Goal: Task Accomplishment & Management: Complete application form

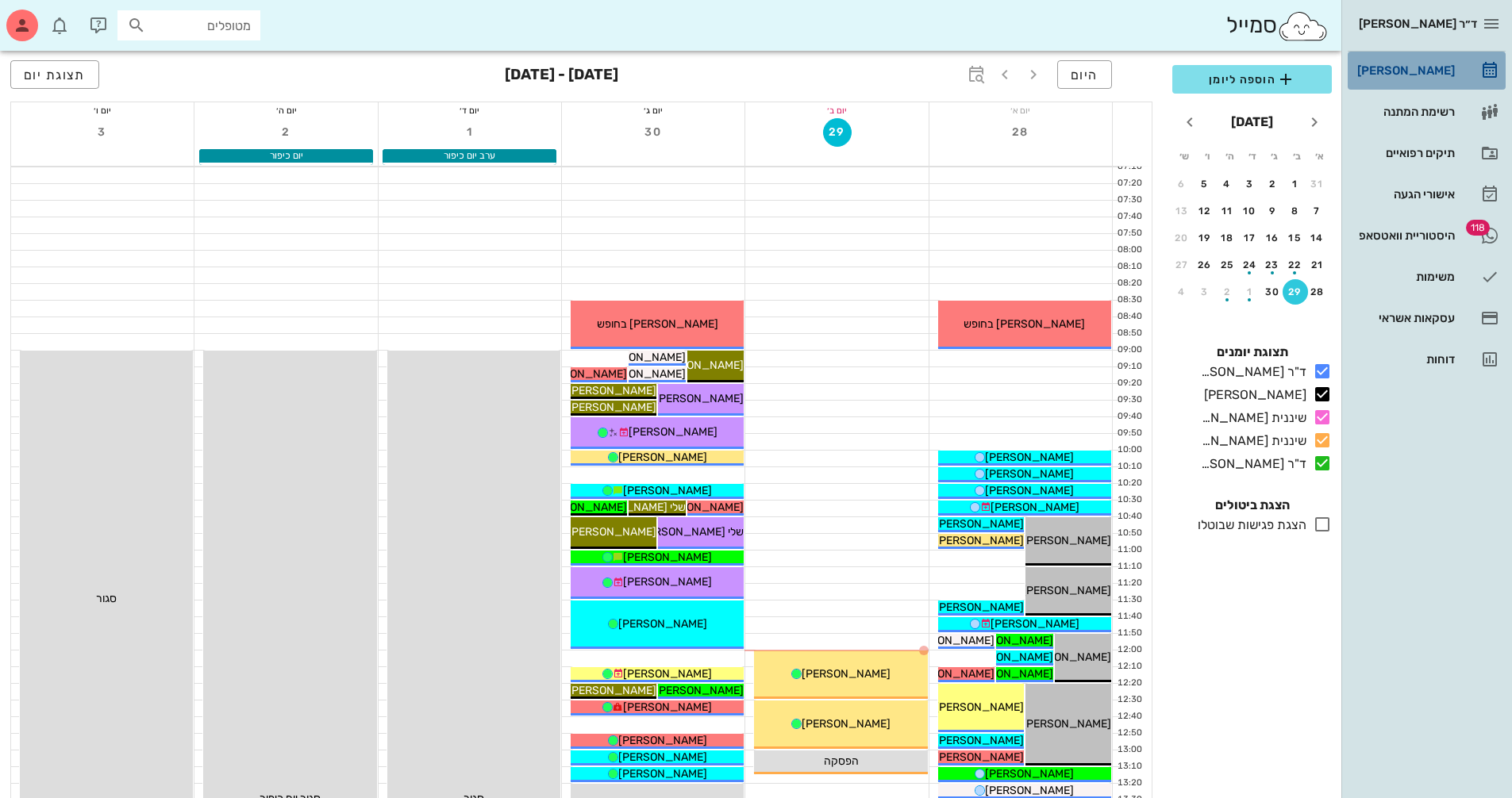
click at [1445, 76] on div "[PERSON_NAME]" at bounding box center [1403, 70] width 101 height 13
click at [1303, 438] on div "שיננית [PERSON_NAME]" at bounding box center [1251, 441] width 112 height 19
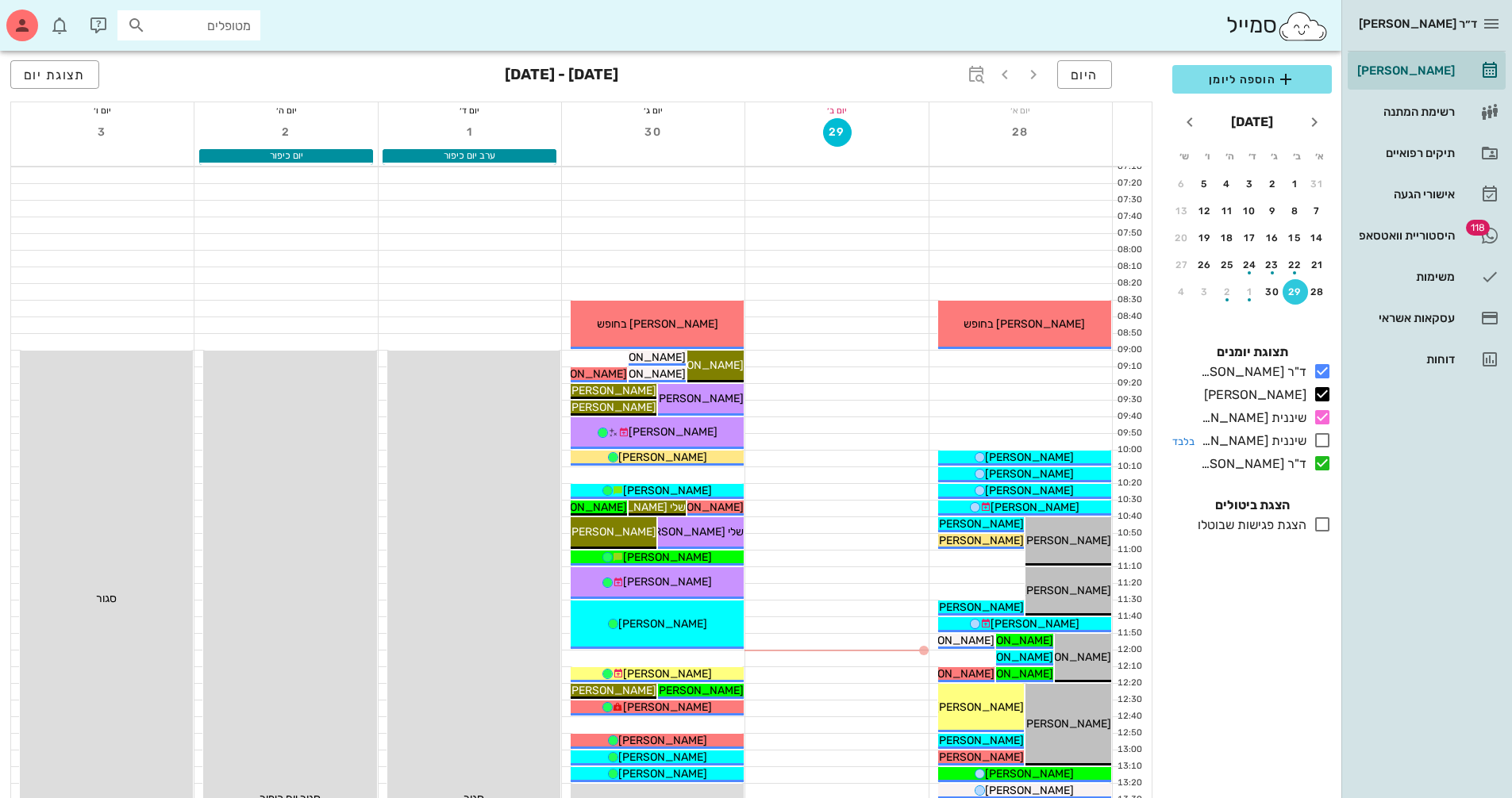
click at [1326, 439] on icon at bounding box center [1321, 440] width 19 height 19
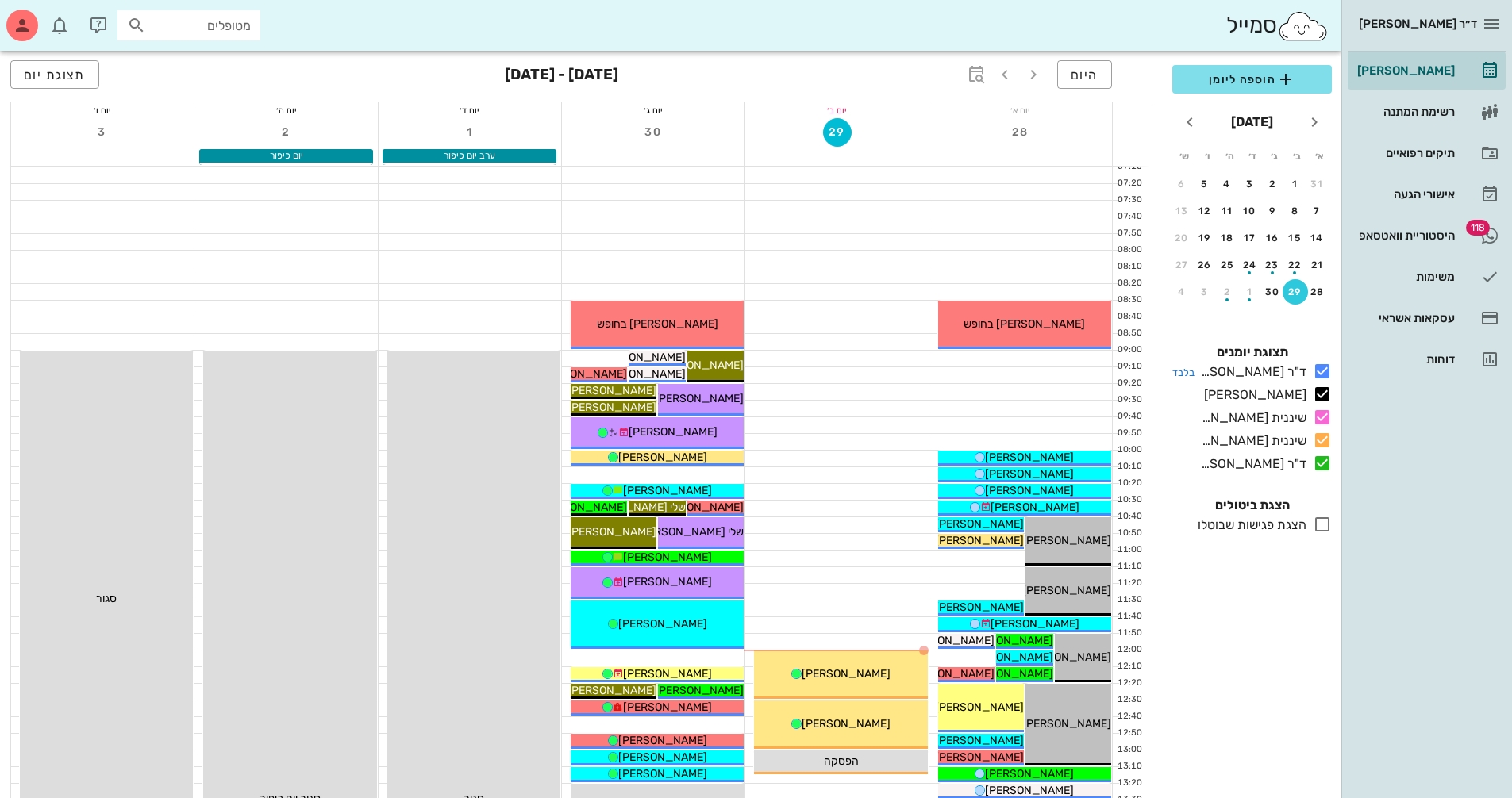
drag, startPoint x: 1321, startPoint y: 367, endPoint x: 1334, endPoint y: 389, distance: 25.6
click at [1322, 367] on icon at bounding box center [1321, 371] width 19 height 19
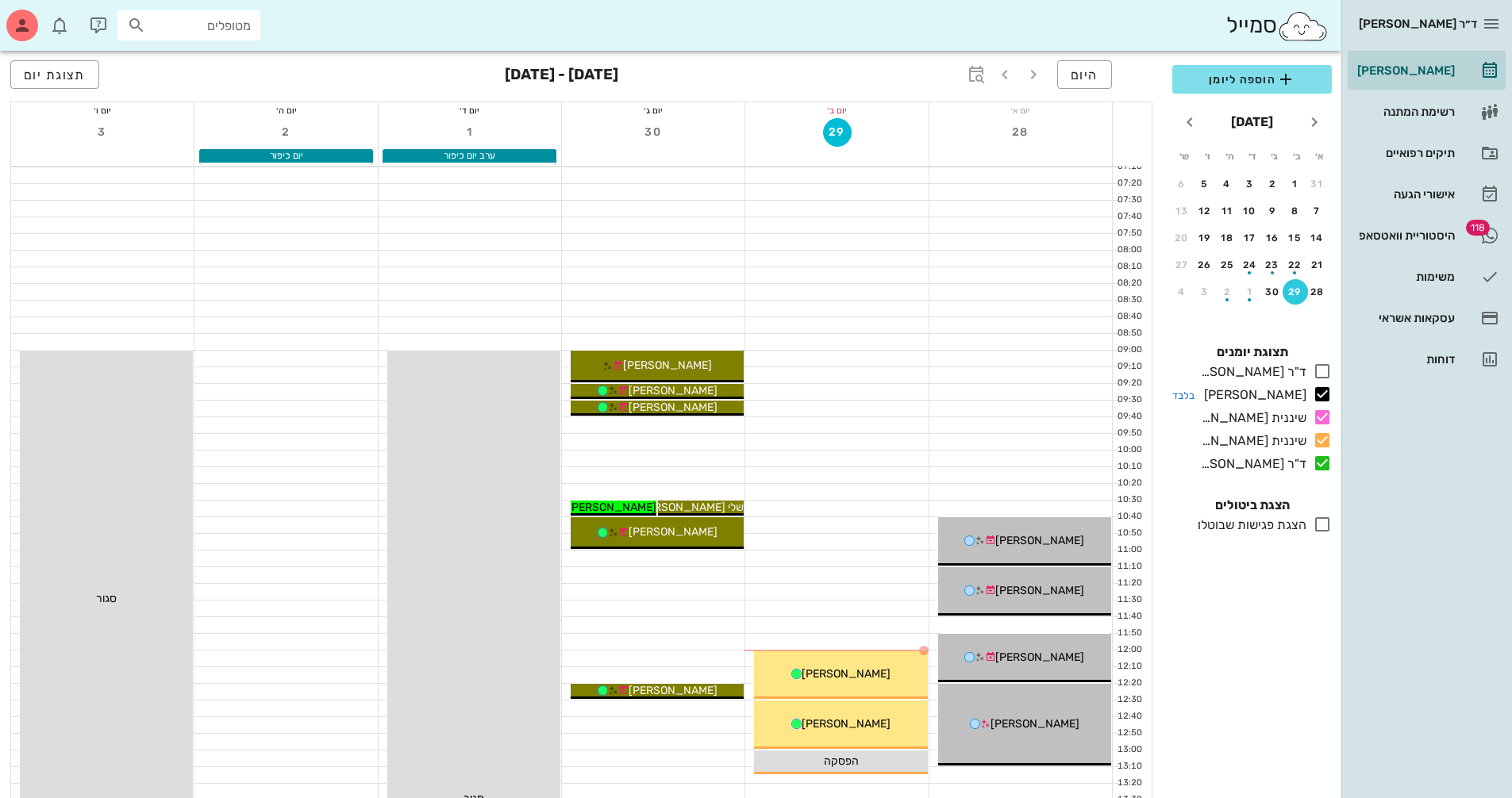
click at [1315, 390] on icon at bounding box center [1321, 394] width 19 height 19
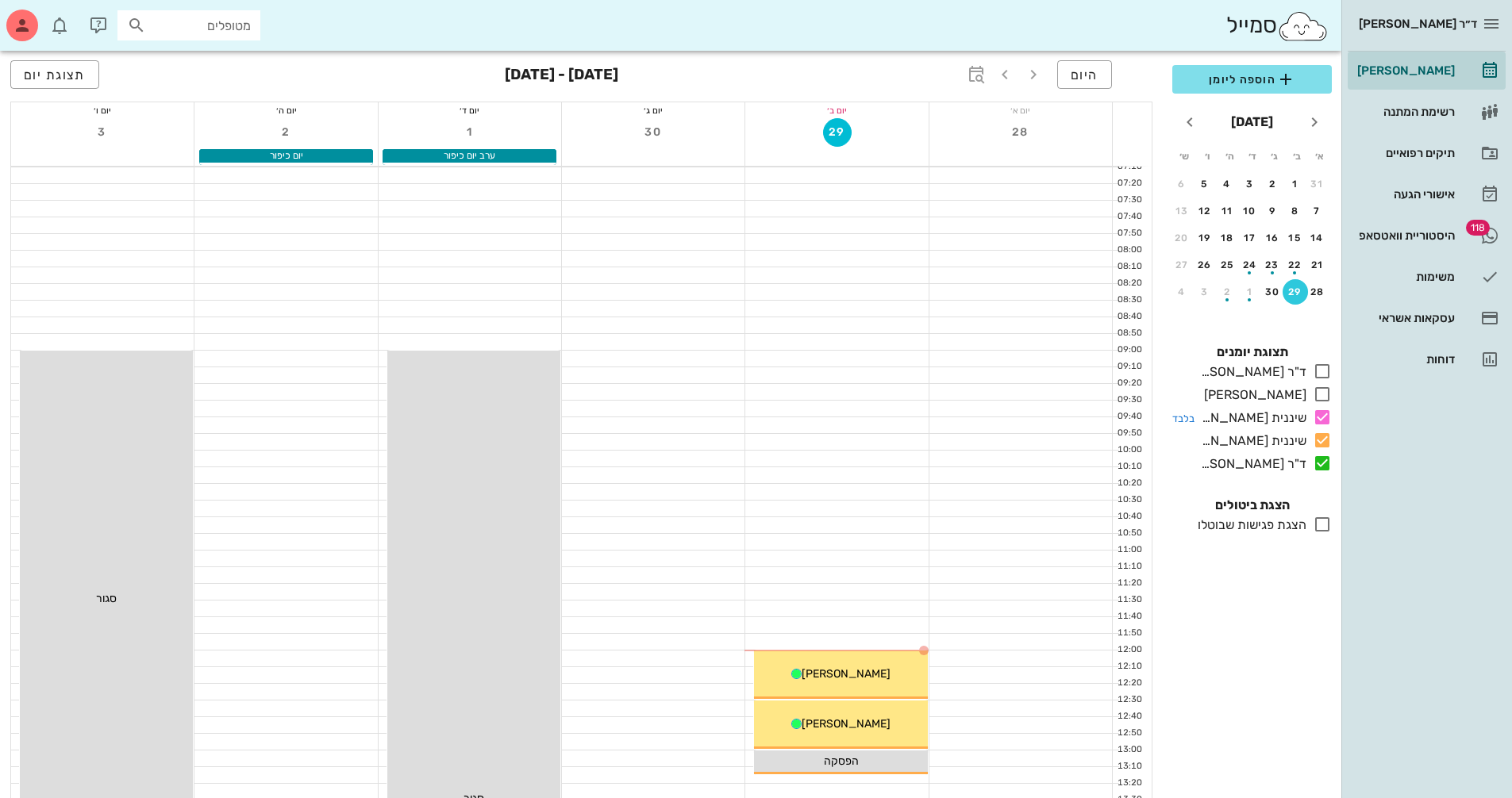
click at [1320, 414] on icon at bounding box center [1321, 417] width 19 height 19
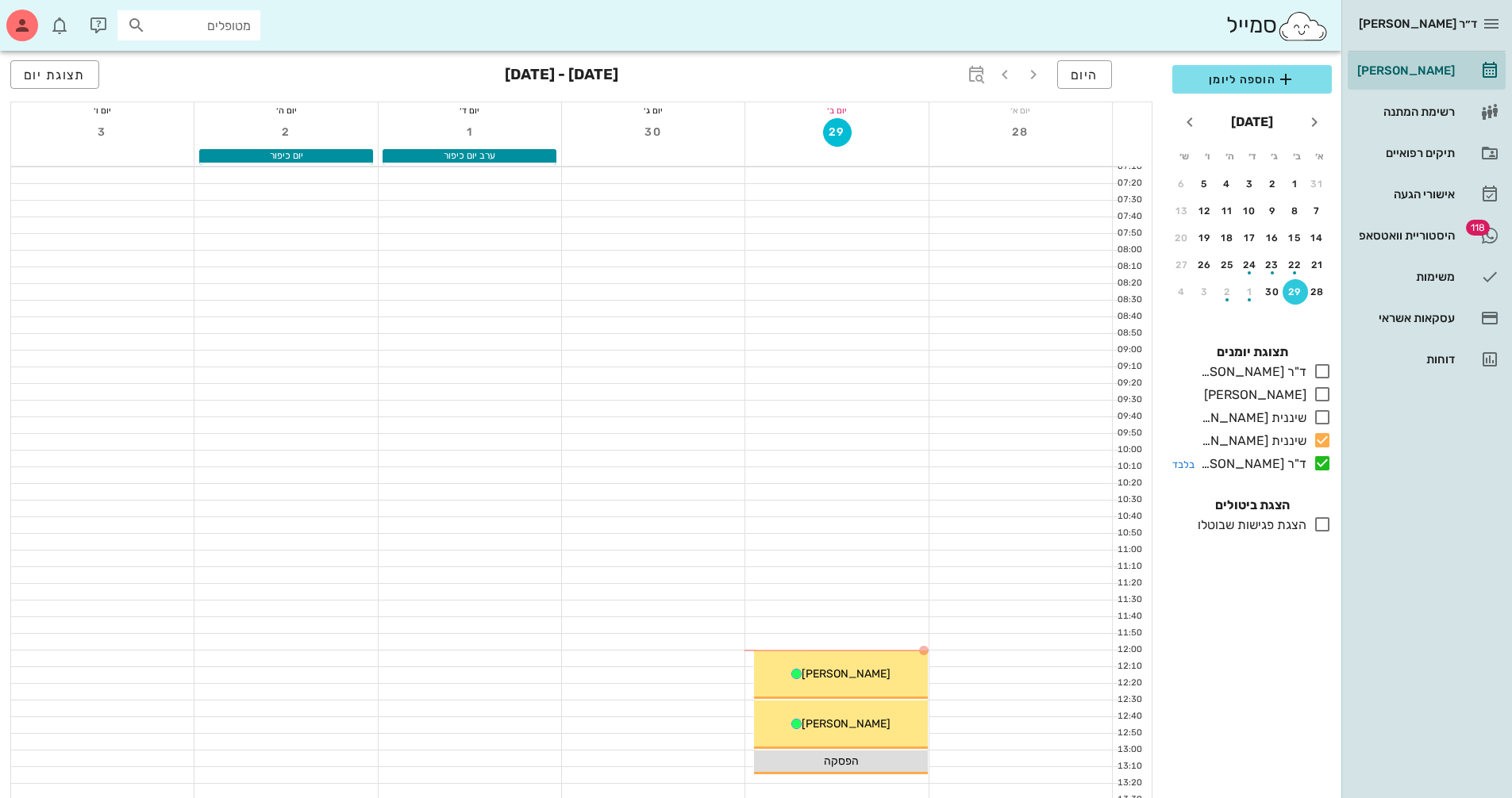
click at [1329, 465] on icon at bounding box center [1321, 463] width 19 height 19
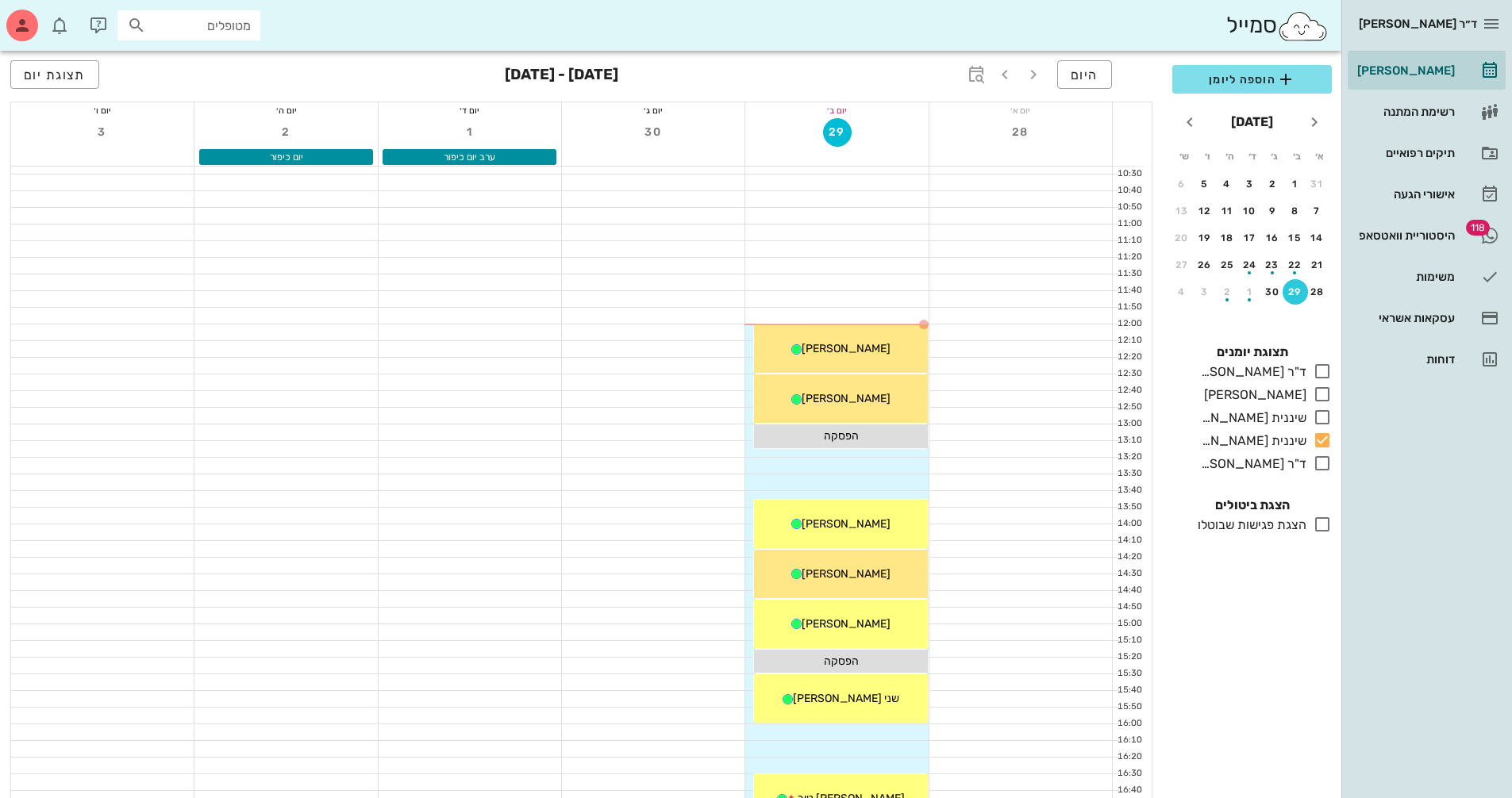
scroll to position [317, 0]
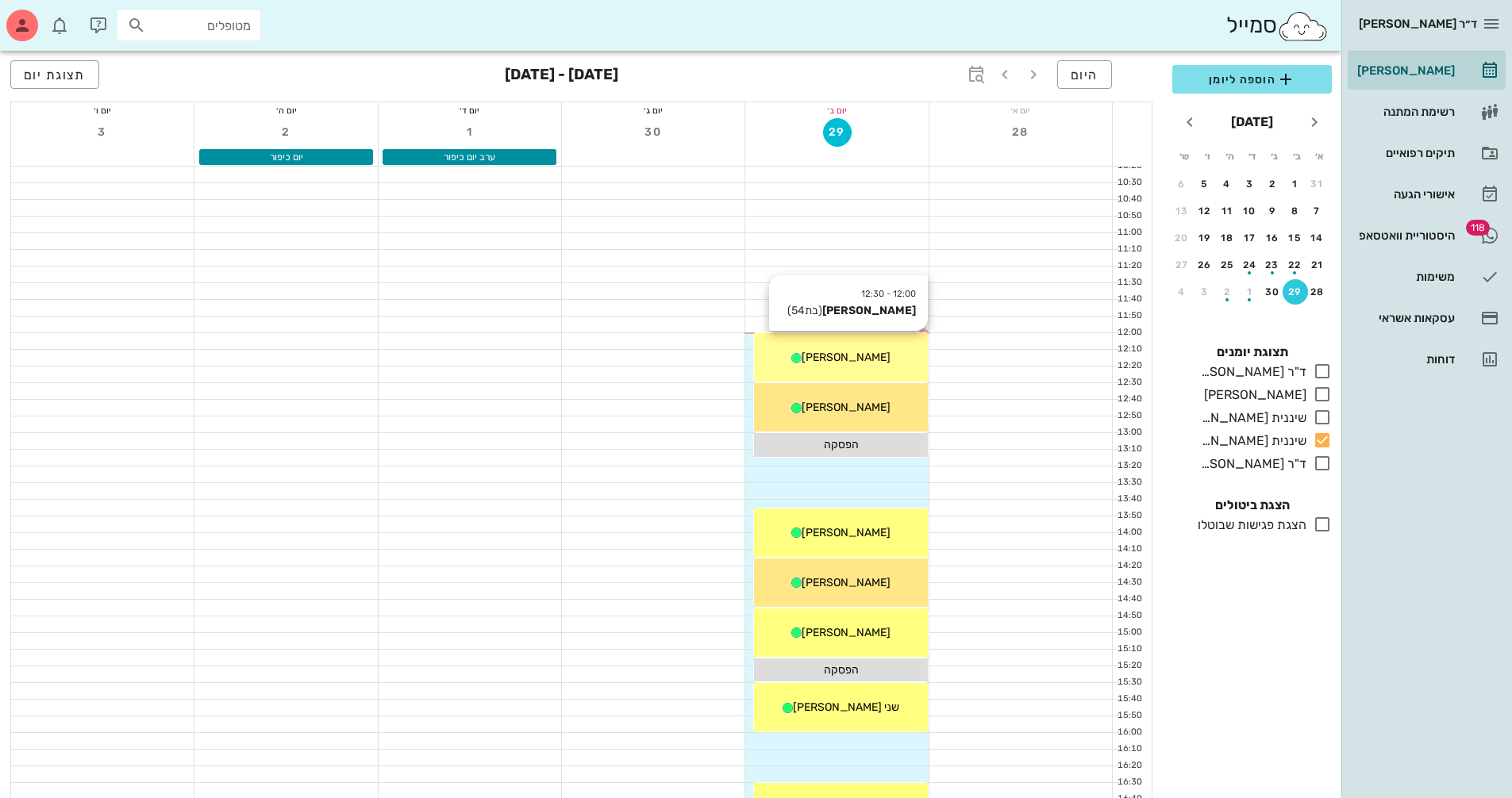
click at [851, 361] on span "[PERSON_NAME]" at bounding box center [845, 357] width 89 height 14
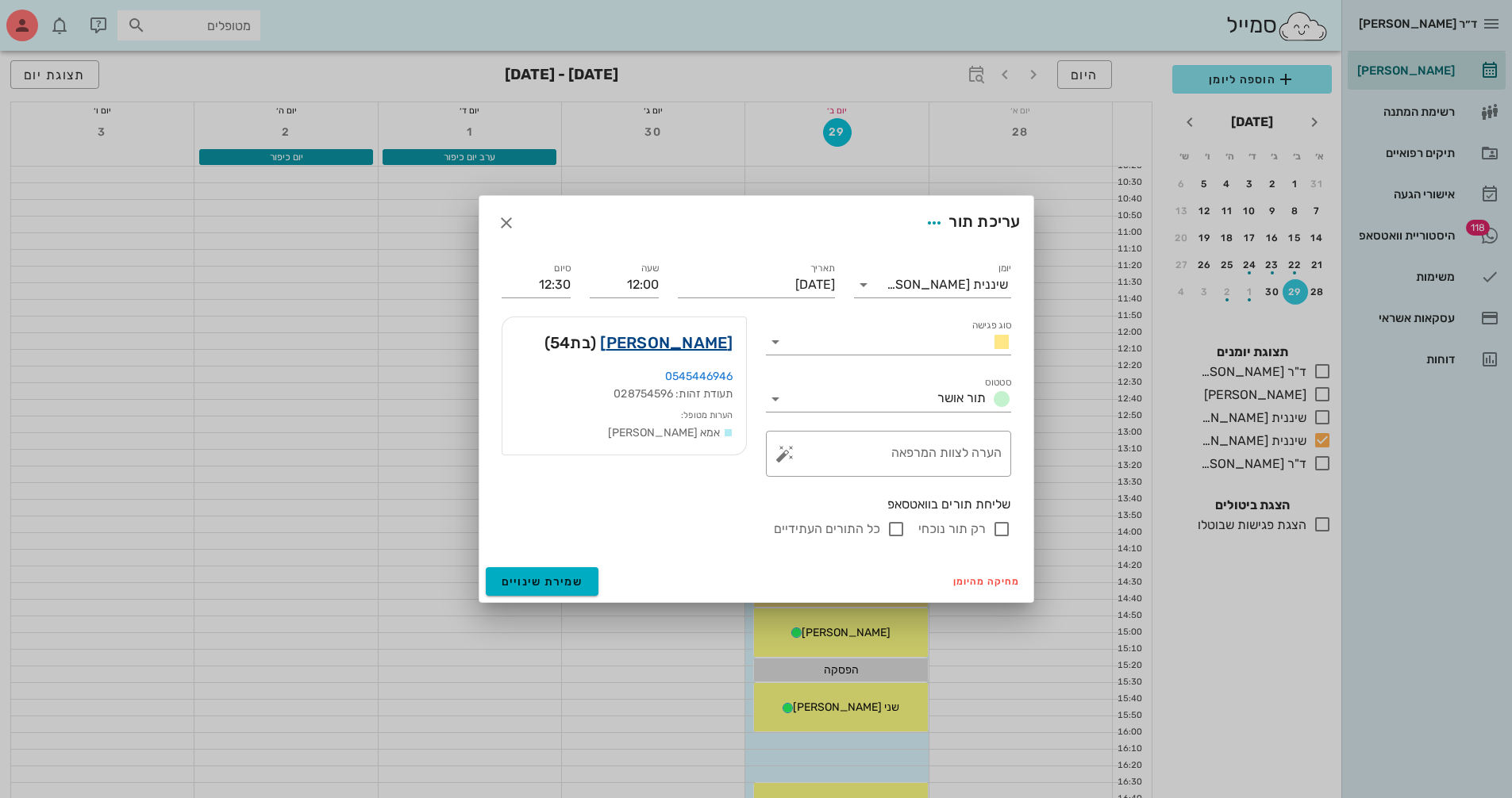
click at [701, 345] on link "[PERSON_NAME]" at bounding box center [666, 342] width 133 height 25
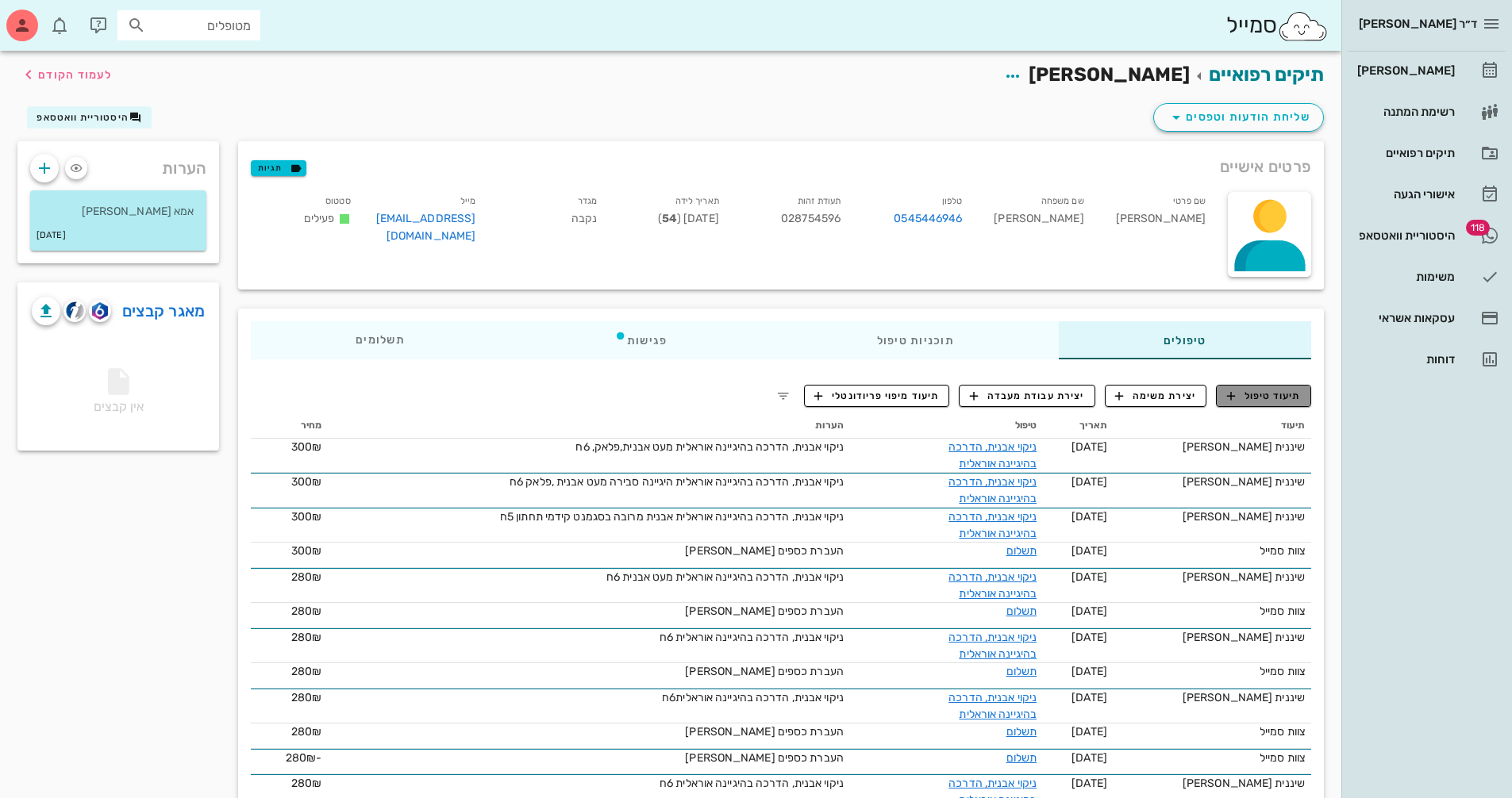
click at [1259, 397] on span "תיעוד טיפול" at bounding box center [1263, 396] width 74 height 14
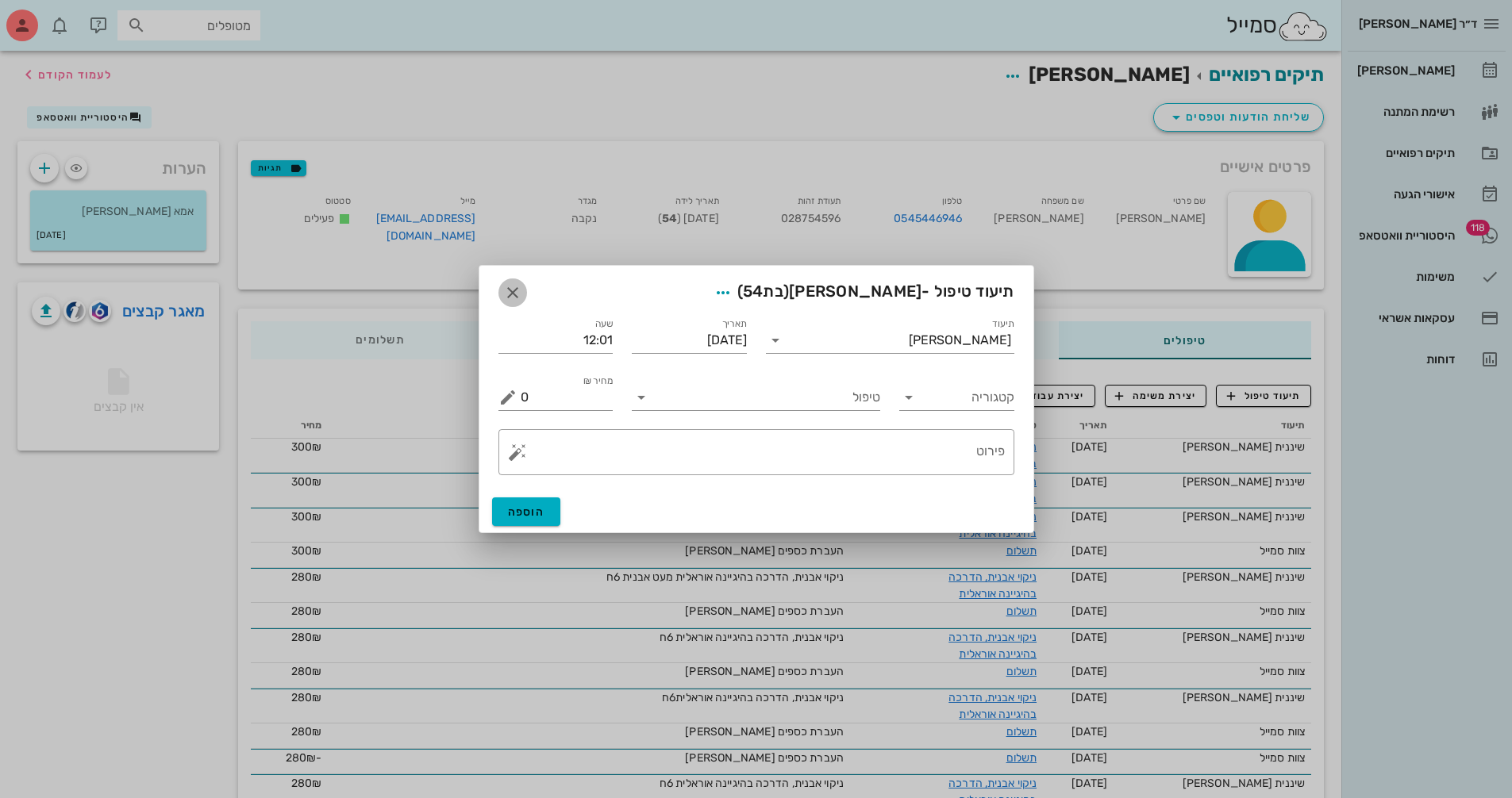
click at [521, 296] on icon "button" at bounding box center [512, 292] width 19 height 19
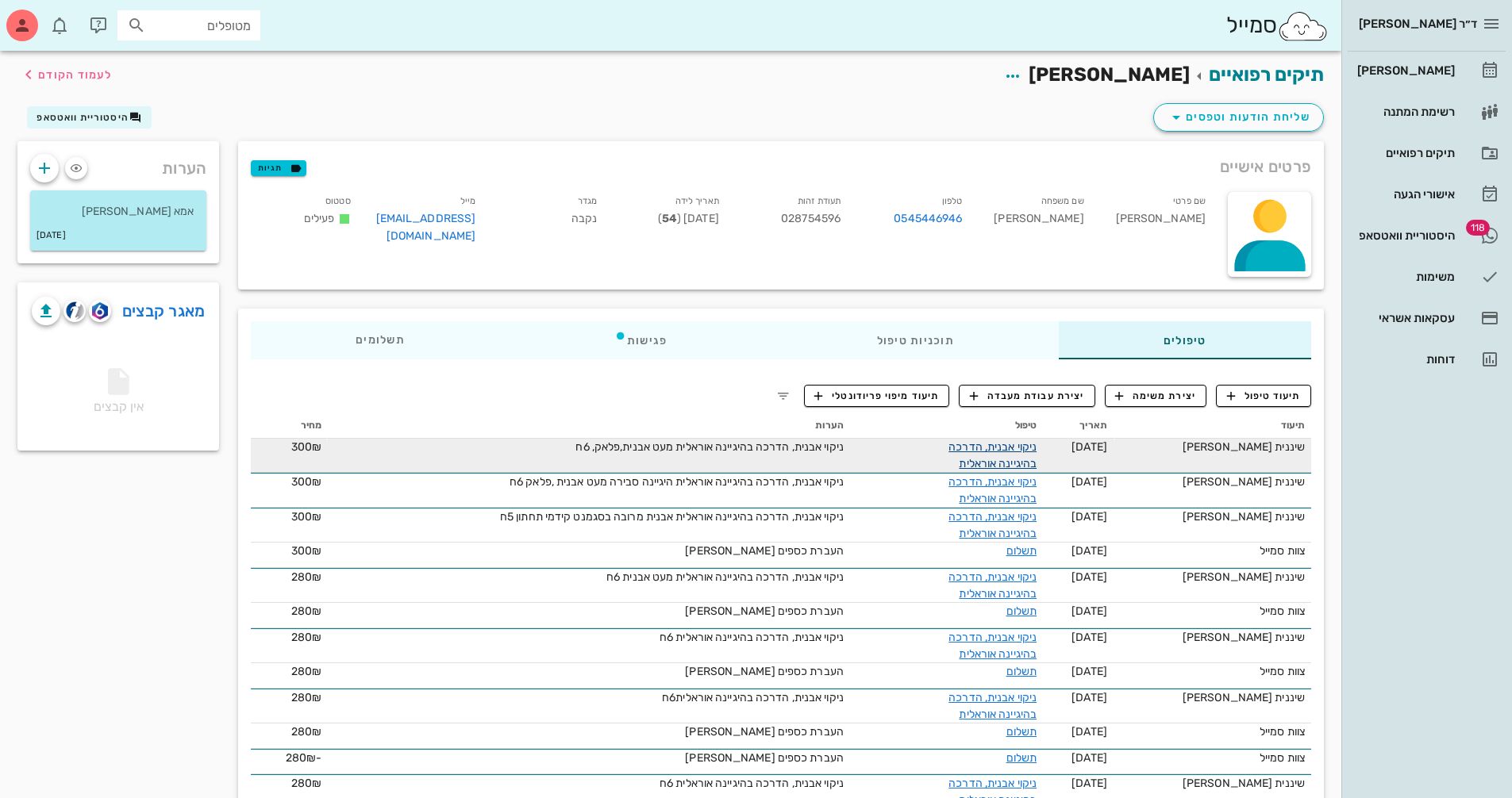
click at [1012, 446] on link "ניקוי אבנית, הדרכה בהיגיינה אוראלית" at bounding box center [992, 455] width 88 height 30
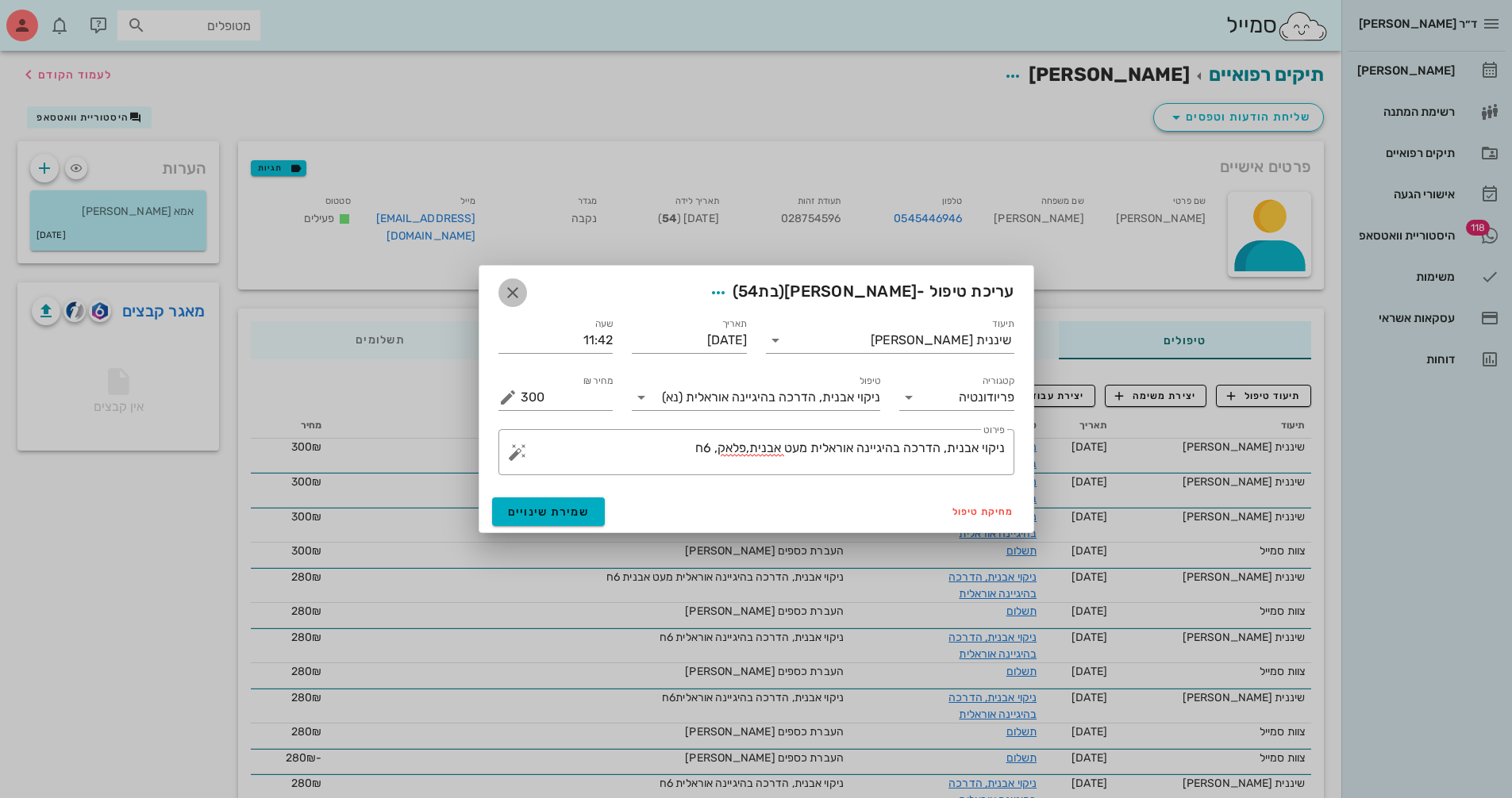
drag, startPoint x: 509, startPoint y: 295, endPoint x: 538, endPoint y: 301, distance: 29.6
click at [509, 295] on icon "button" at bounding box center [512, 292] width 19 height 19
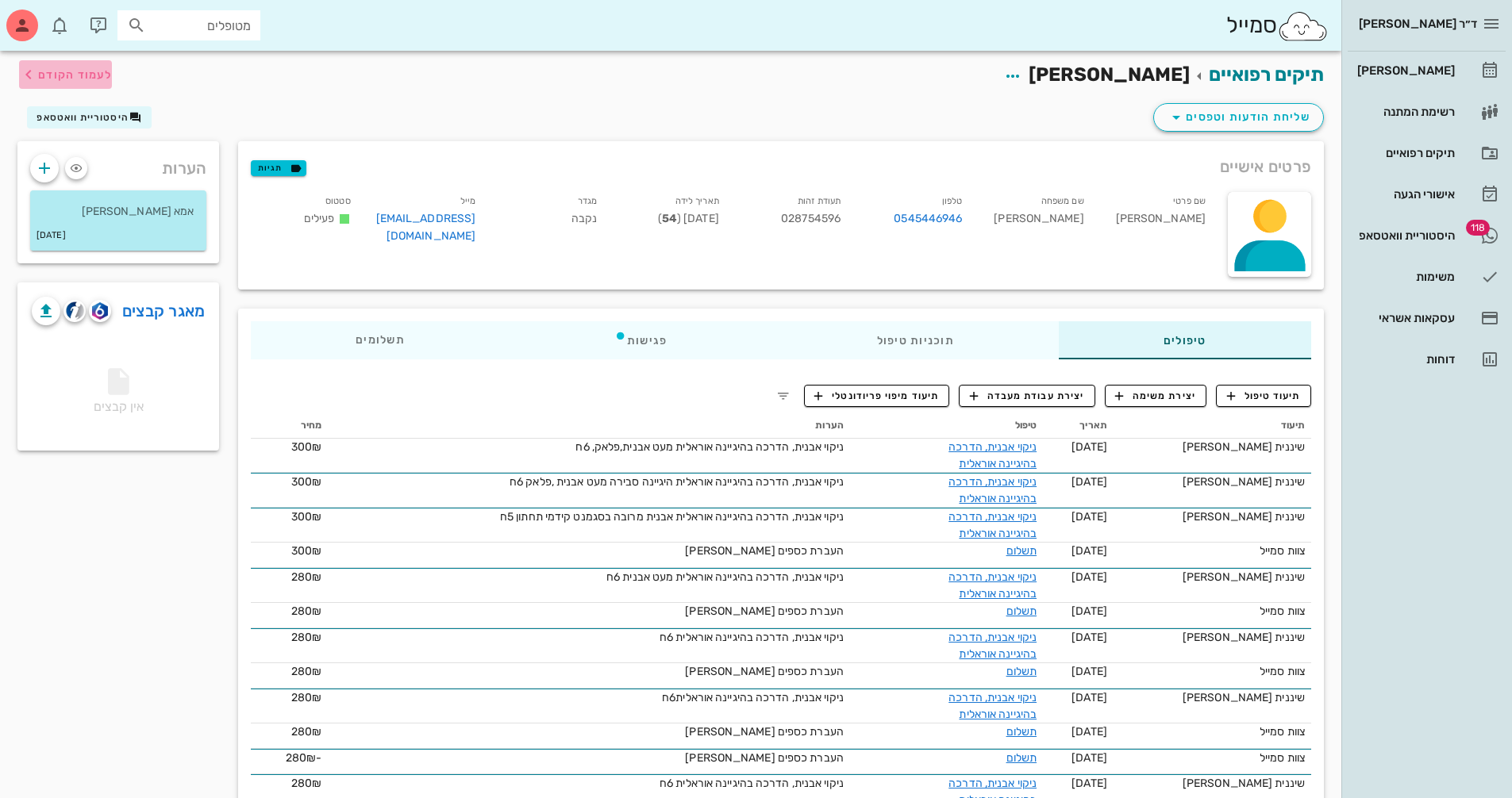
click at [62, 78] on span "לעמוד הקודם" at bounding box center [75, 75] width 74 height 14
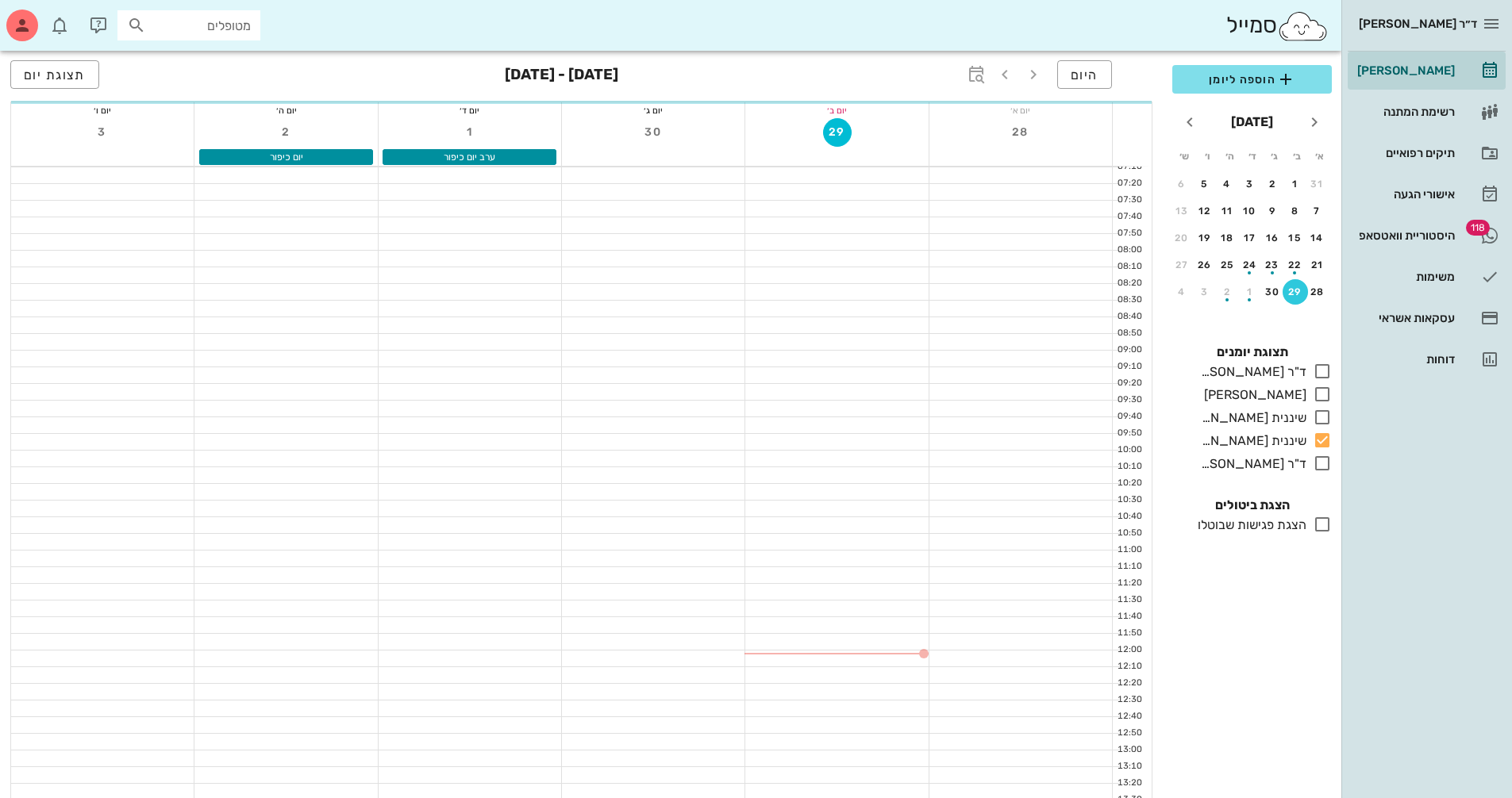
scroll to position [317, 0]
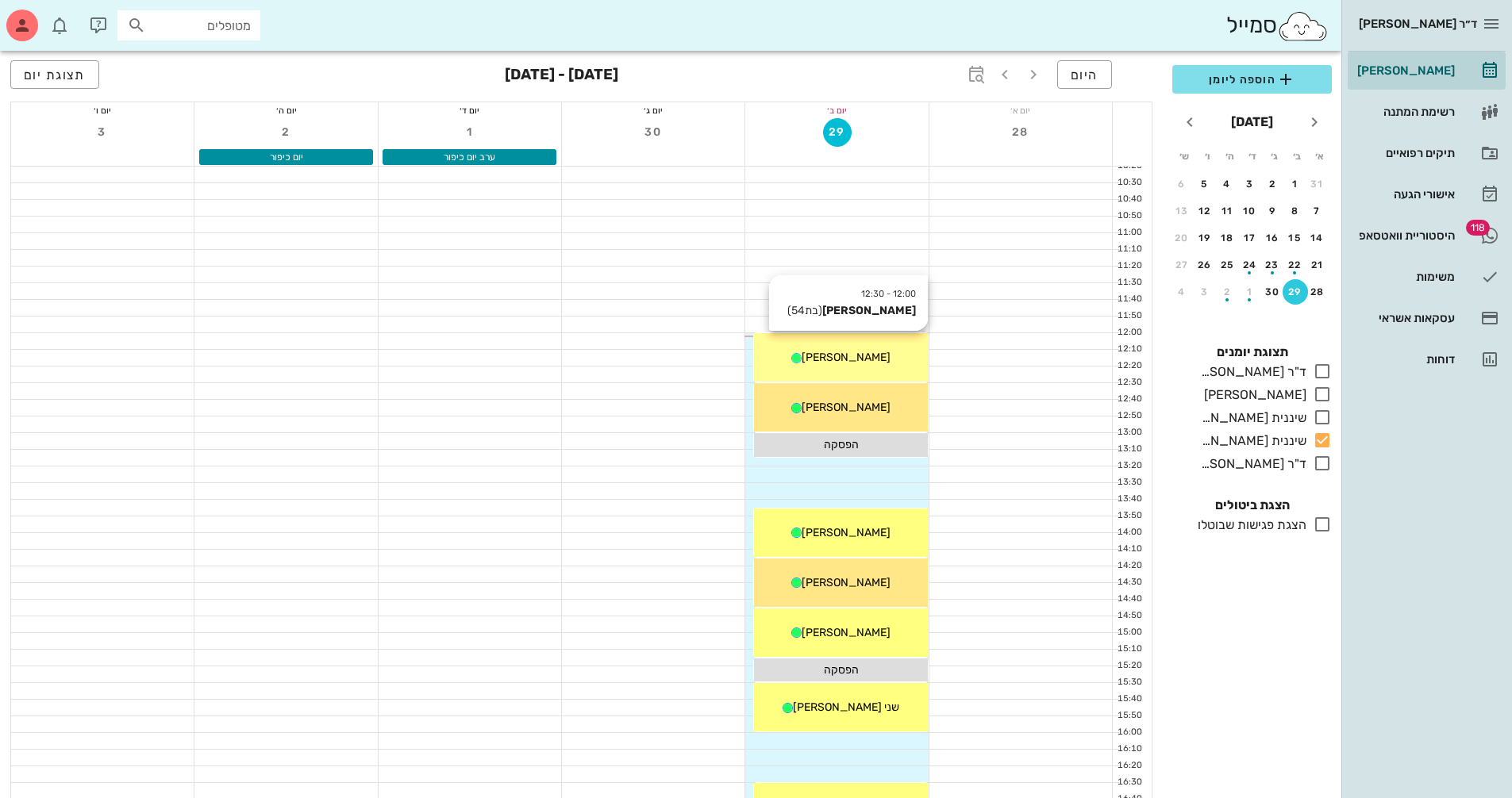
click at [842, 362] on span "[PERSON_NAME]" at bounding box center [845, 357] width 89 height 14
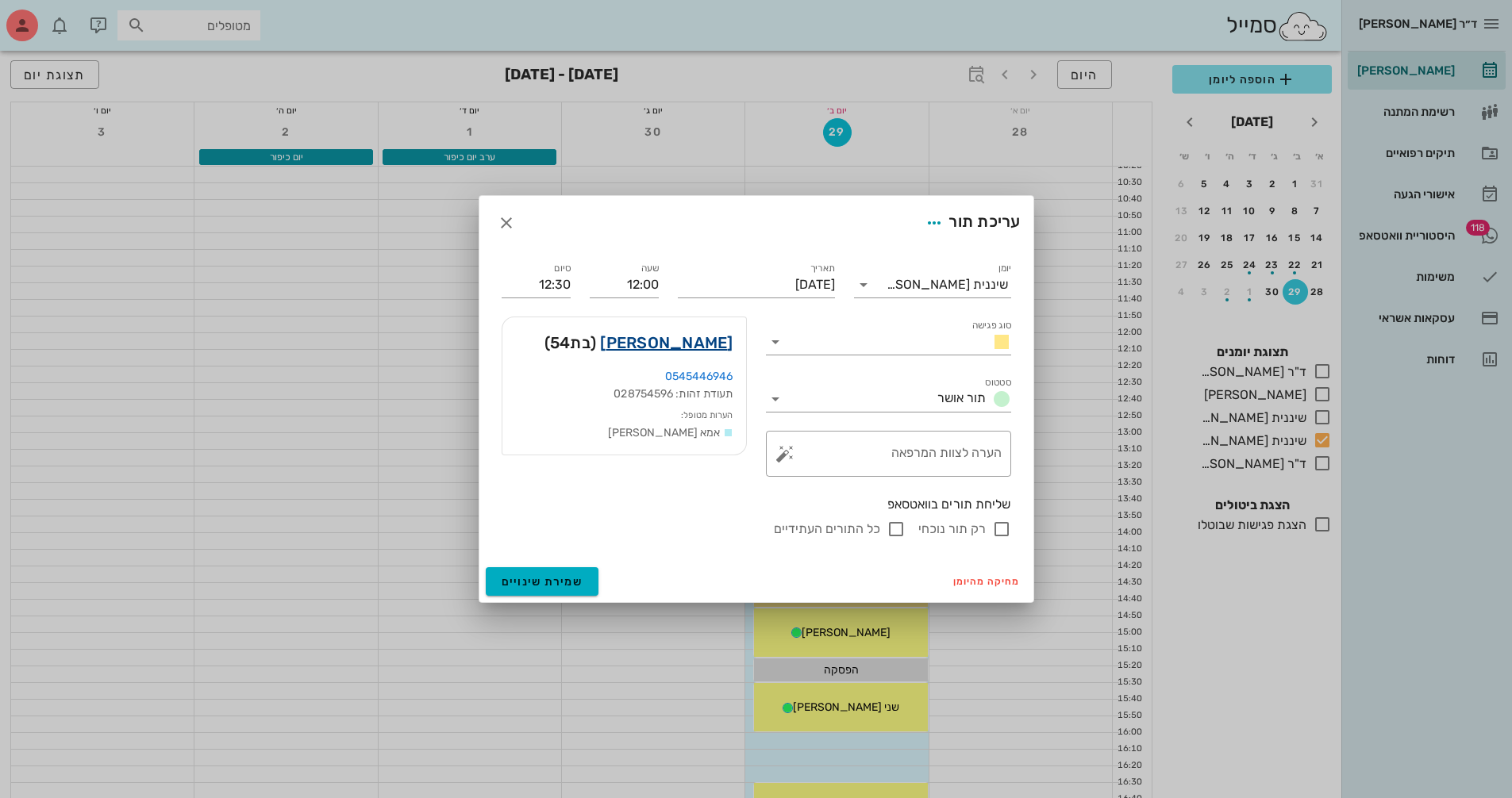
click at [682, 342] on link "[PERSON_NAME]" at bounding box center [666, 342] width 133 height 25
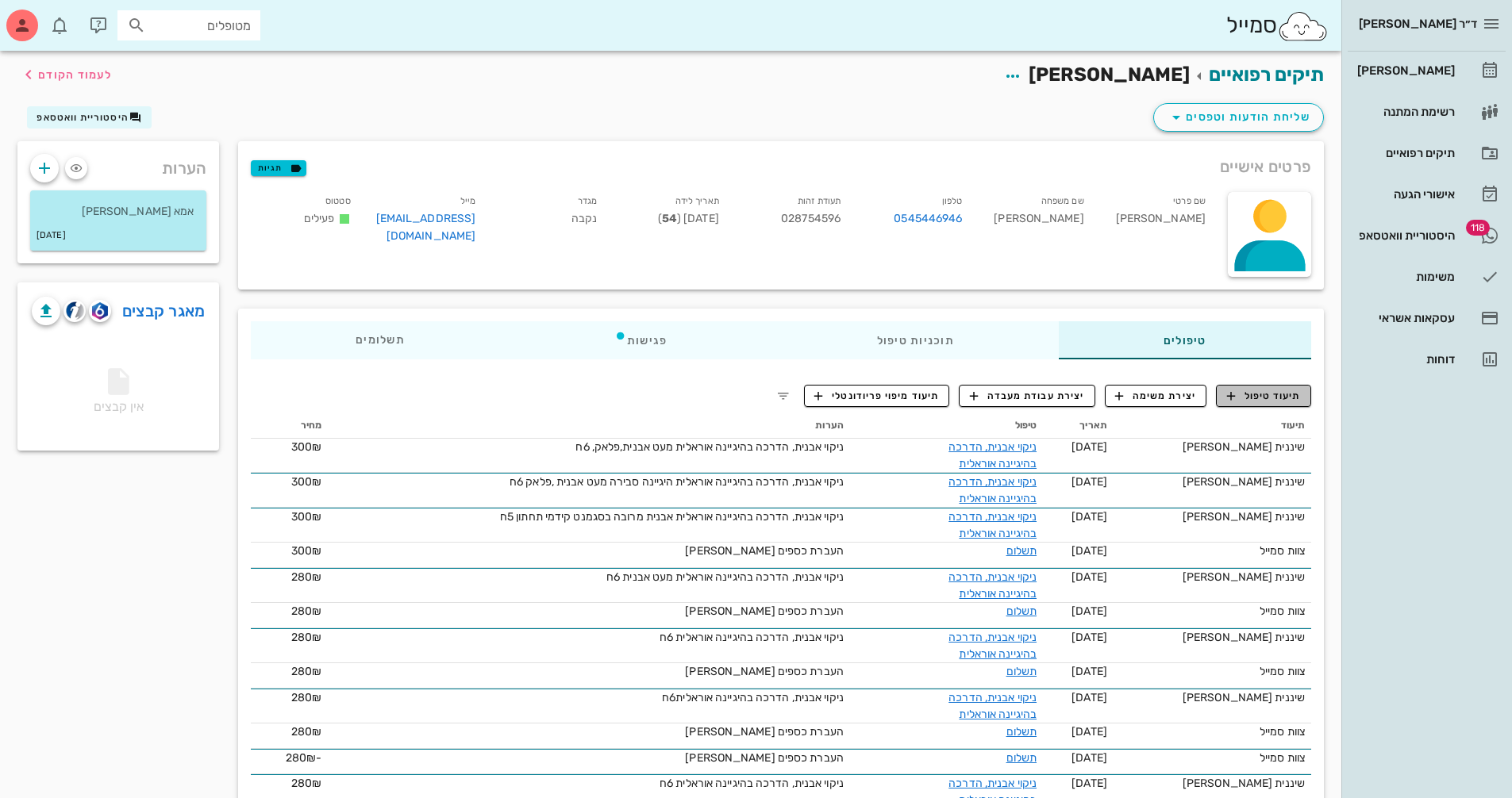
click at [1260, 400] on span "תיעוד טיפול" at bounding box center [1263, 396] width 74 height 14
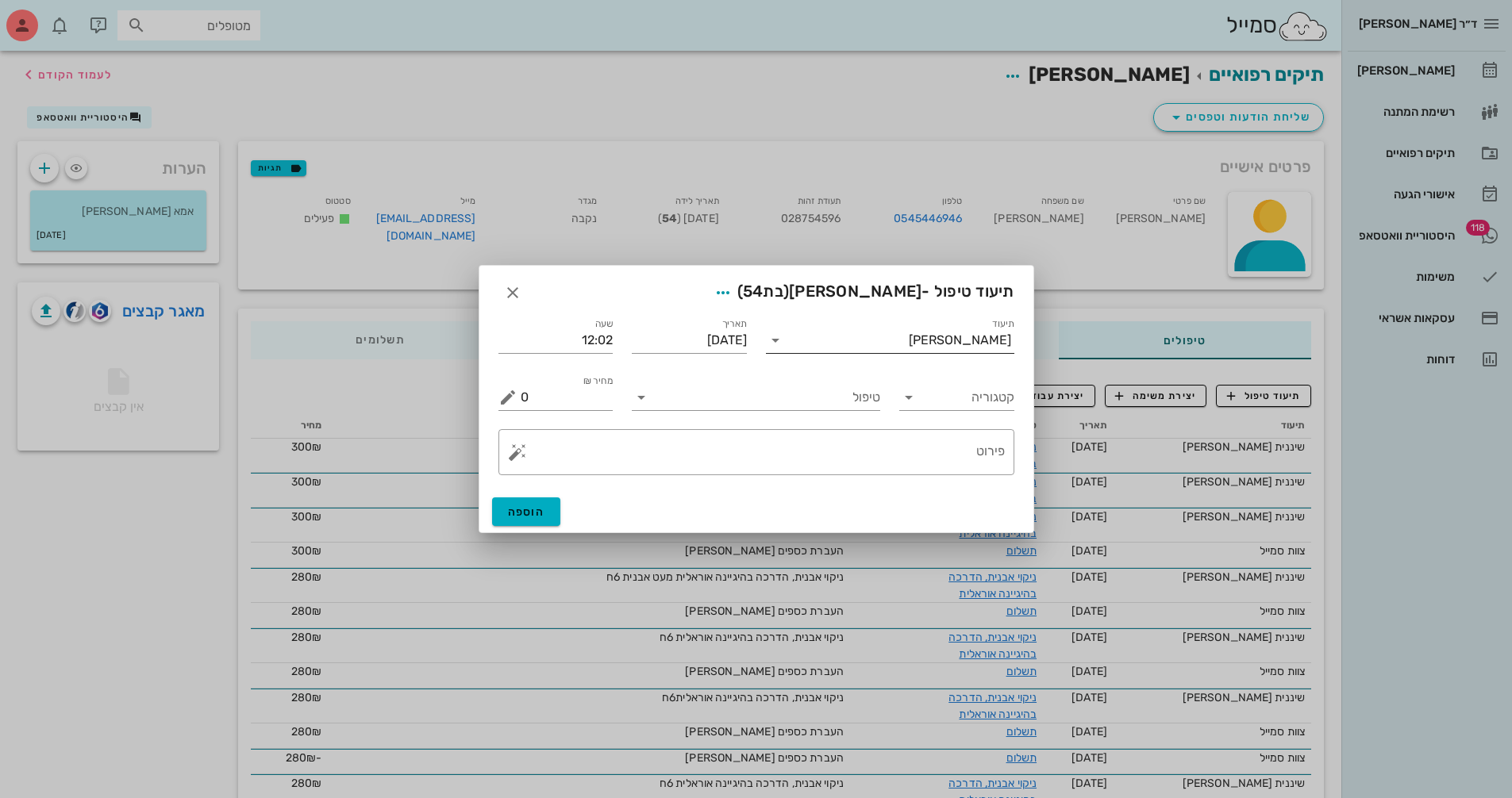
click at [948, 345] on div "[PERSON_NAME]" at bounding box center [959, 340] width 103 height 14
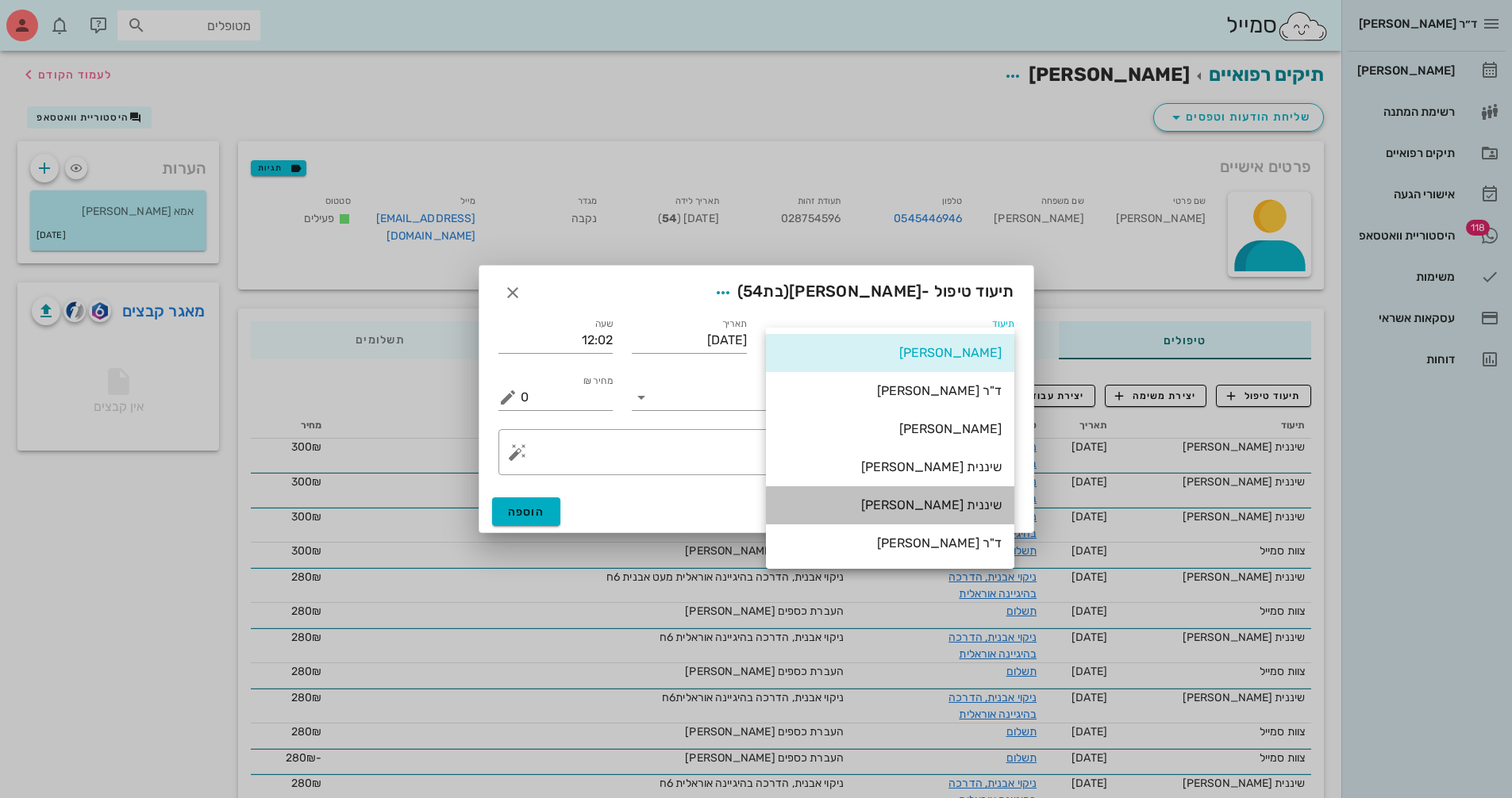
click at [965, 502] on div "שיננית [PERSON_NAME]" at bounding box center [889, 505] width 223 height 15
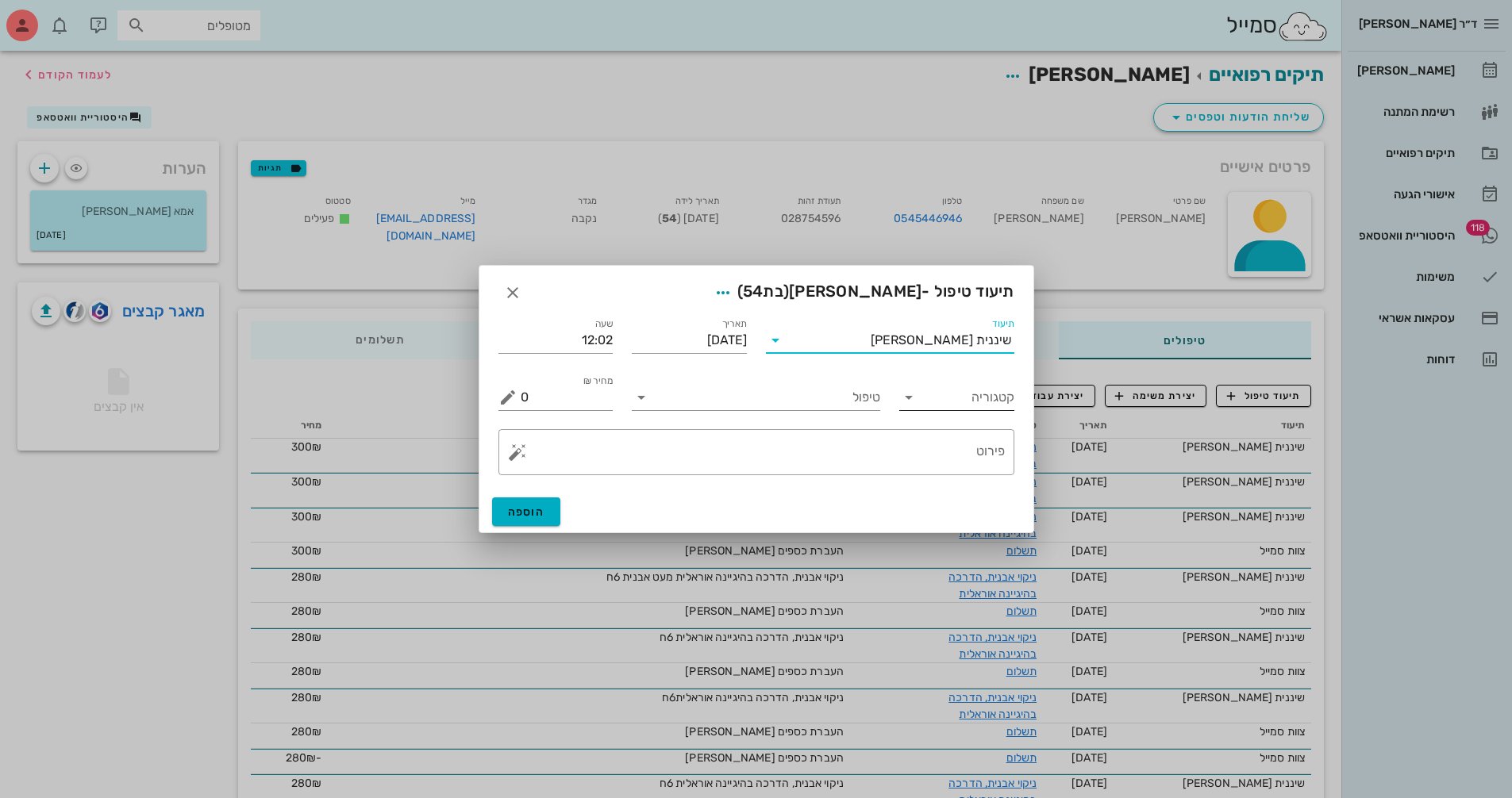
click at [974, 401] on input "קטגוריה" at bounding box center [969, 397] width 90 height 25
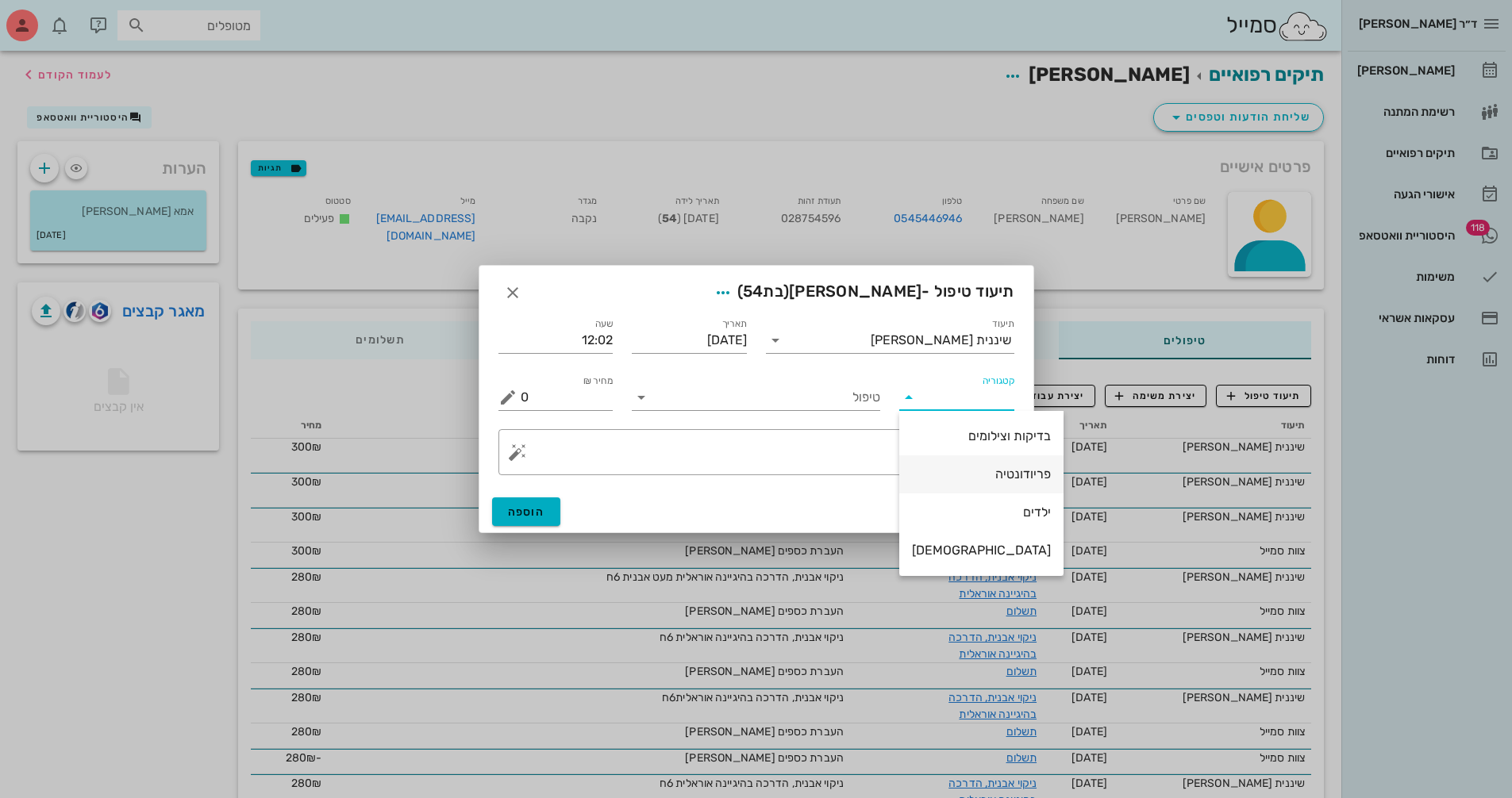
click at [978, 478] on div "פריודונטיה" at bounding box center [981, 474] width 139 height 15
type input "פריודונטיה"
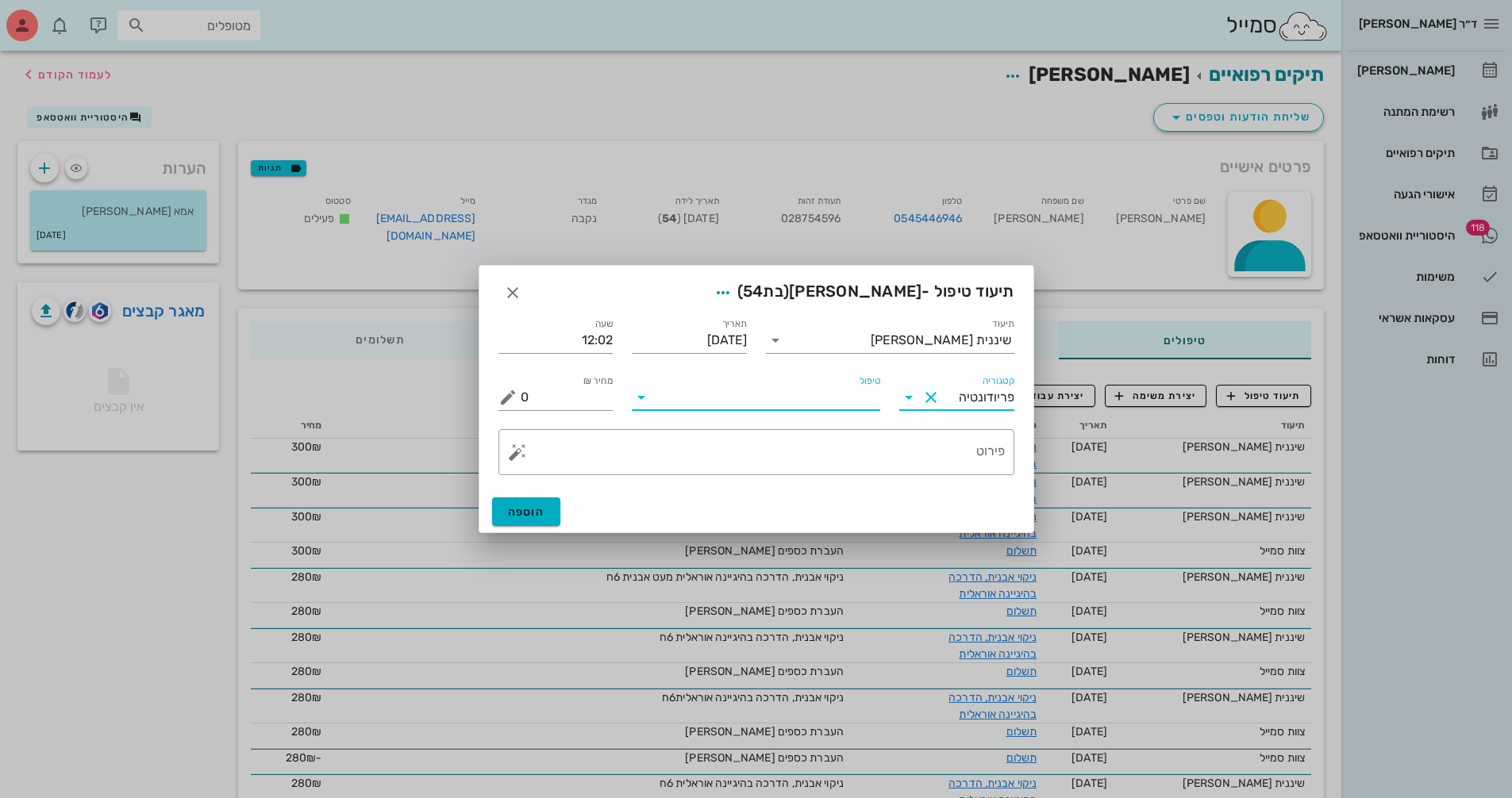
click at [772, 392] on input "טיפול" at bounding box center [766, 397] width 227 height 25
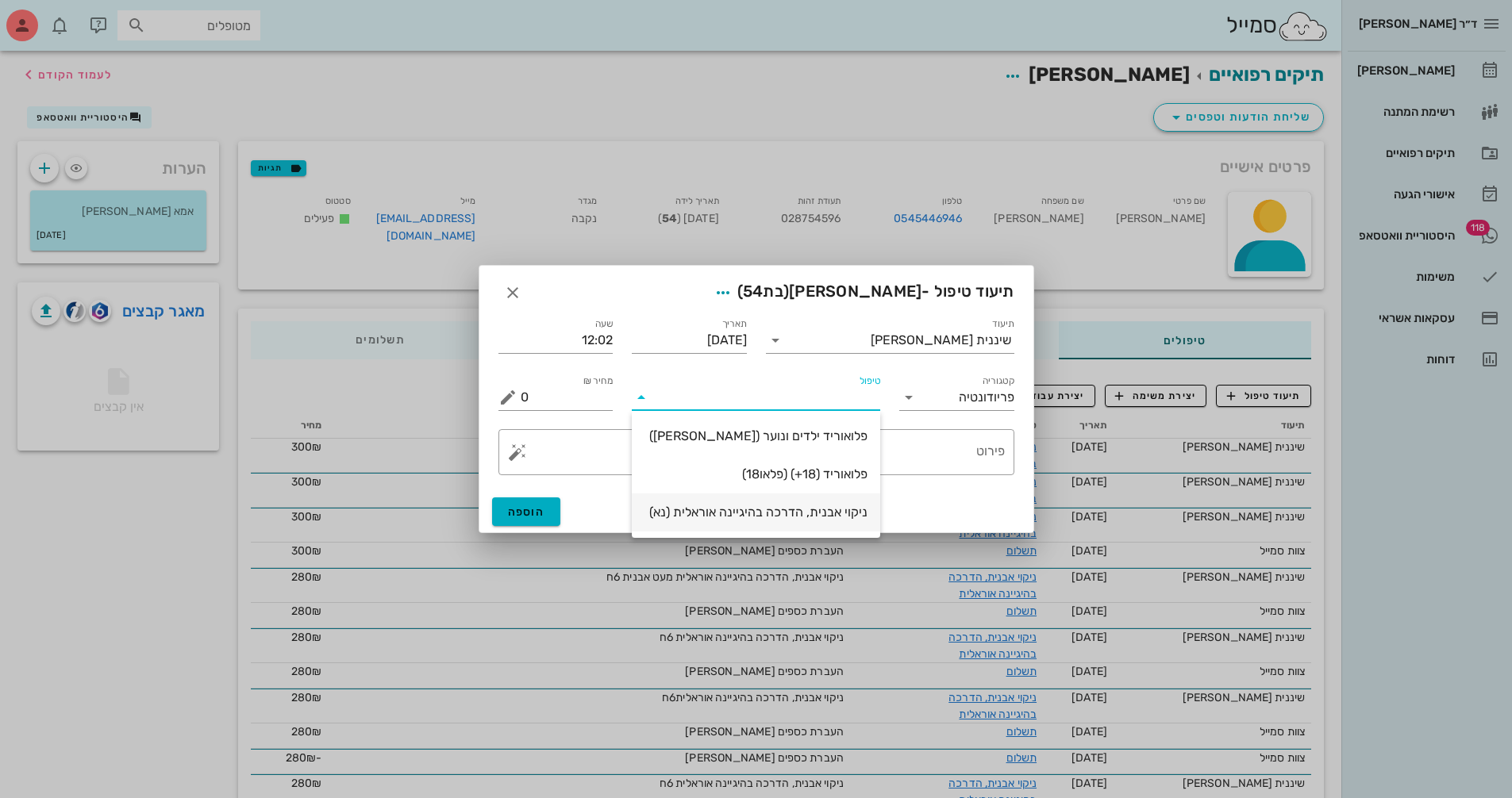
click at [797, 518] on div "ניקוי אבנית, הדרכה בהיגיינה אוראלית (נא)" at bounding box center [756, 512] width 223 height 15
type input "300"
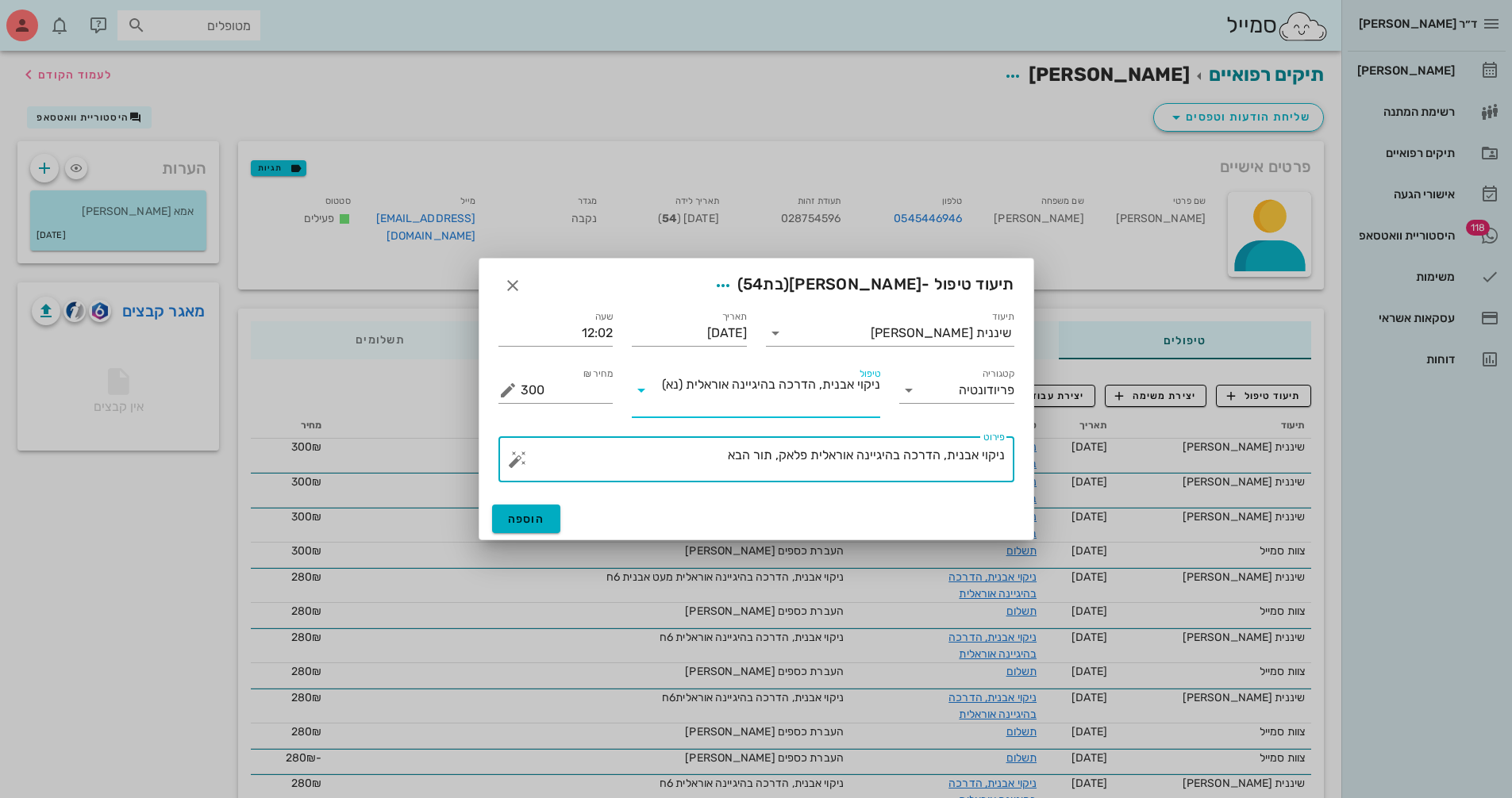
drag, startPoint x: 810, startPoint y: 456, endPoint x: 781, endPoint y: 456, distance: 29.0
click at [781, 456] on textarea "ניקוי אבנית, הדרכה בהיגיינה אוראלית פלאק, תור הבא" at bounding box center [762, 463] width 484 height 38
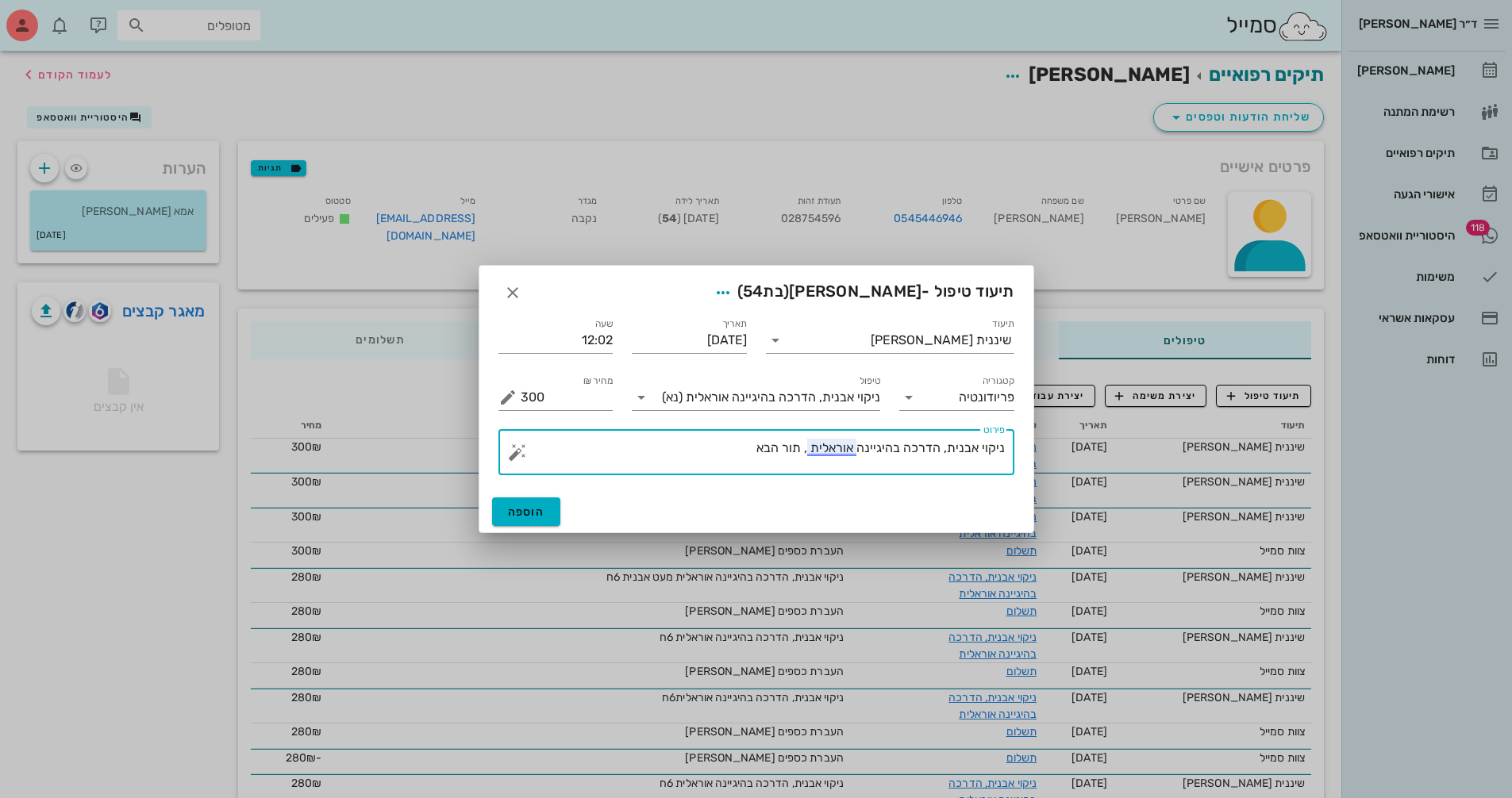
click at [804, 447] on textarea "ניקוי אבנית, הדרכה בהיגיינה אוראלית , תור הבא" at bounding box center [762, 456] width 484 height 38
type textarea "ניקוי אבנית, הדרכה בהיגיינה אוראלית , תור הבא"
